Goal: Transaction & Acquisition: Purchase product/service

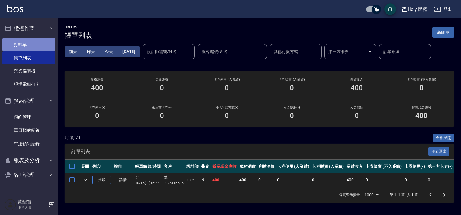
click at [33, 43] on link "打帳單" at bounding box center [28, 44] width 53 height 13
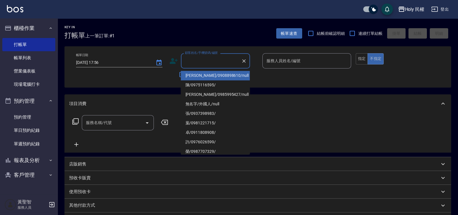
click at [211, 62] on input "顧客姓名/手機號碼/編號" at bounding box center [210, 61] width 55 height 10
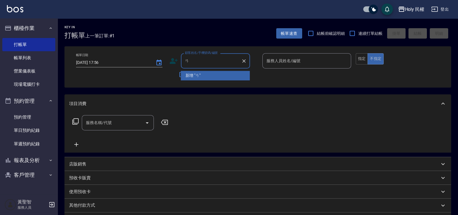
type input "ㄞ"
click at [214, 76] on li "[PERSON_NAME]/0920279678/" at bounding box center [215, 75] width 69 height 9
type input "[PERSON_NAME]/0920279678/"
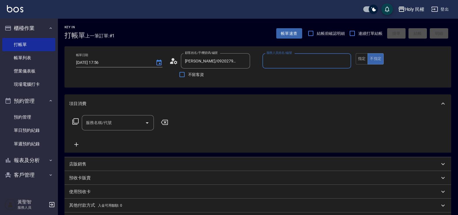
click at [309, 62] on input "服務人員姓名/編號" at bounding box center [306, 61] width 83 height 10
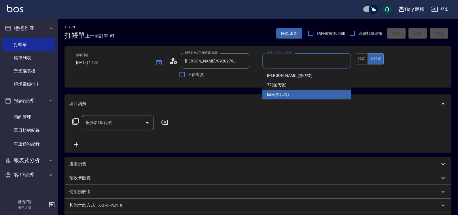
click at [294, 97] on div "luke (無代號)" at bounding box center [306, 94] width 89 height 9
type input "luke(無代號)"
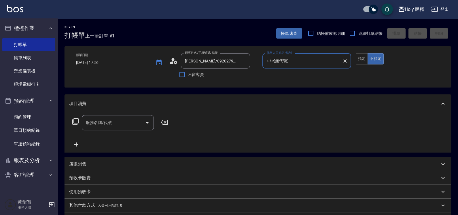
click at [105, 125] on input "服務名稱/代號" at bounding box center [113, 123] width 58 height 10
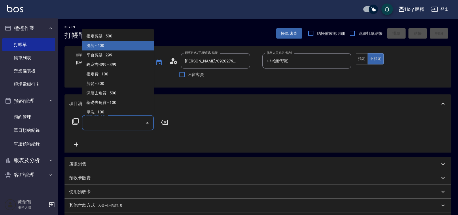
click at [104, 47] on span "洗剪 - 400" at bounding box center [118, 45] width 72 height 9
type input "洗剪(3)"
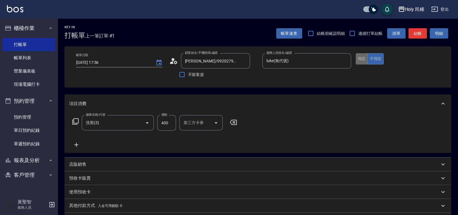
click at [363, 59] on button "指定" at bounding box center [362, 58] width 12 height 11
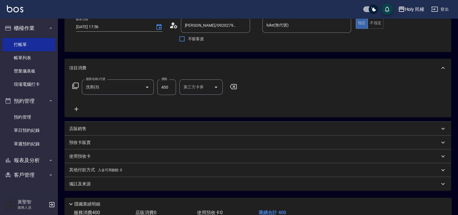
scroll to position [72, 0]
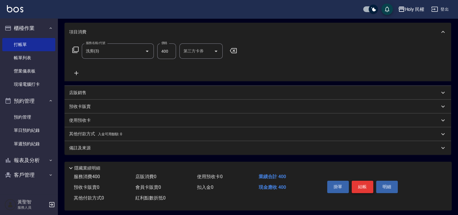
click at [366, 186] on button "結帳" at bounding box center [362, 187] width 22 height 12
